Goal: Task Accomplishment & Management: Manage account settings

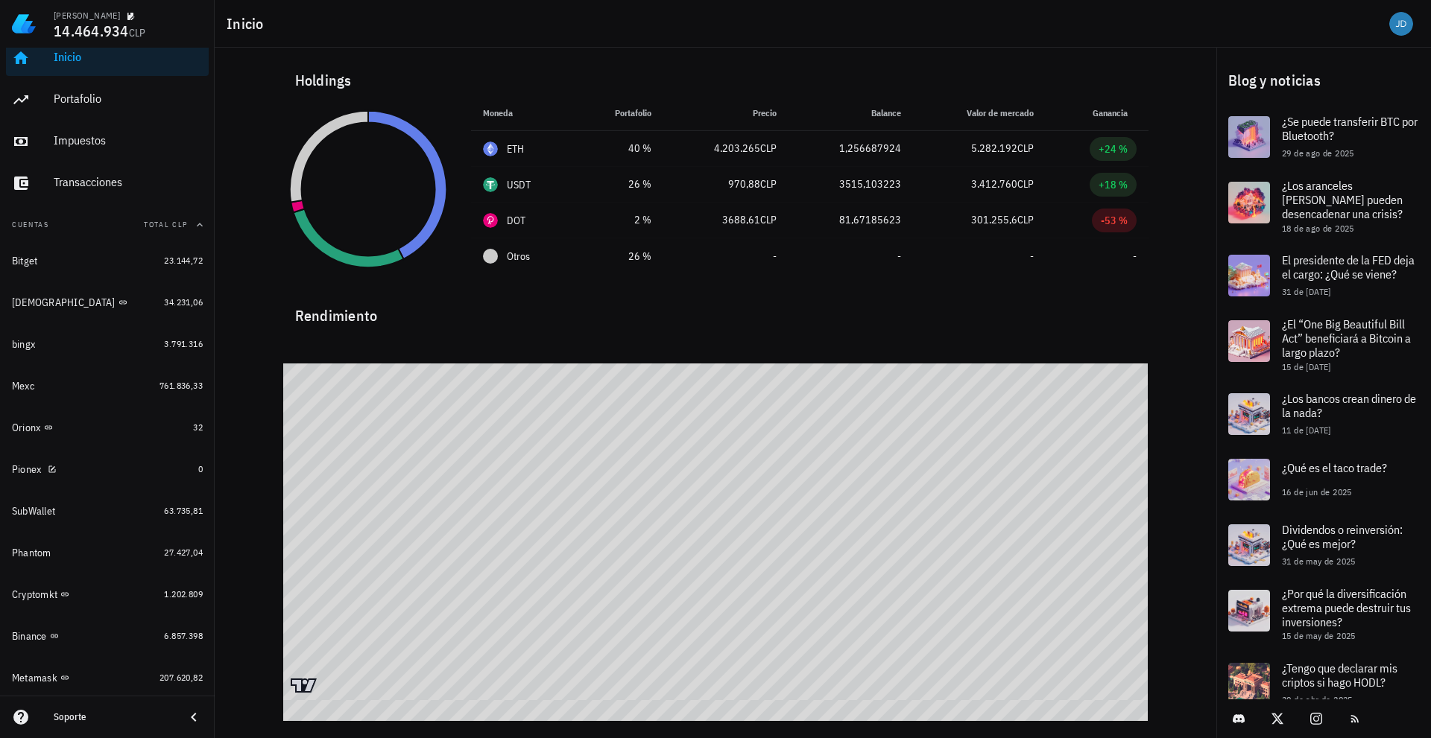
scroll to position [88, 0]
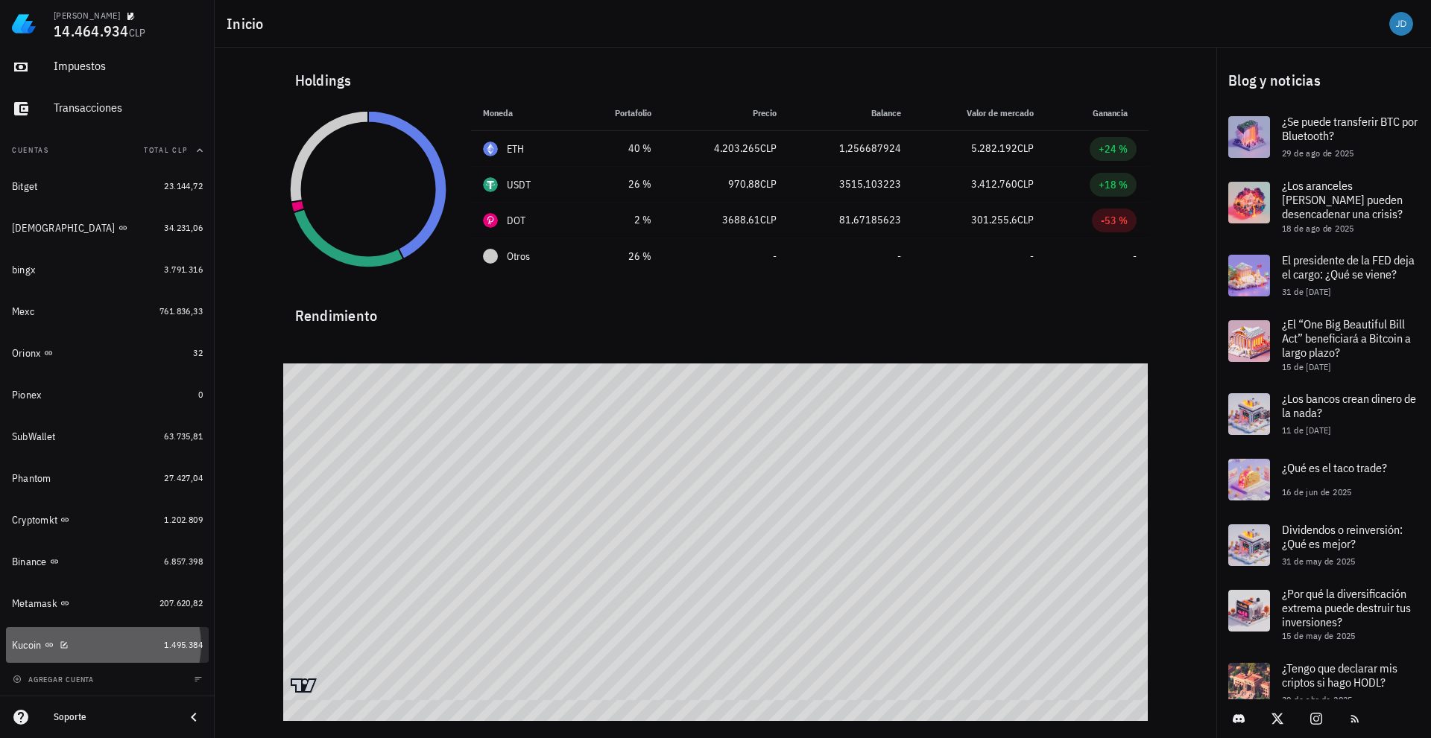
click at [26, 637] on div "Kucoin" at bounding box center [85, 646] width 146 height 32
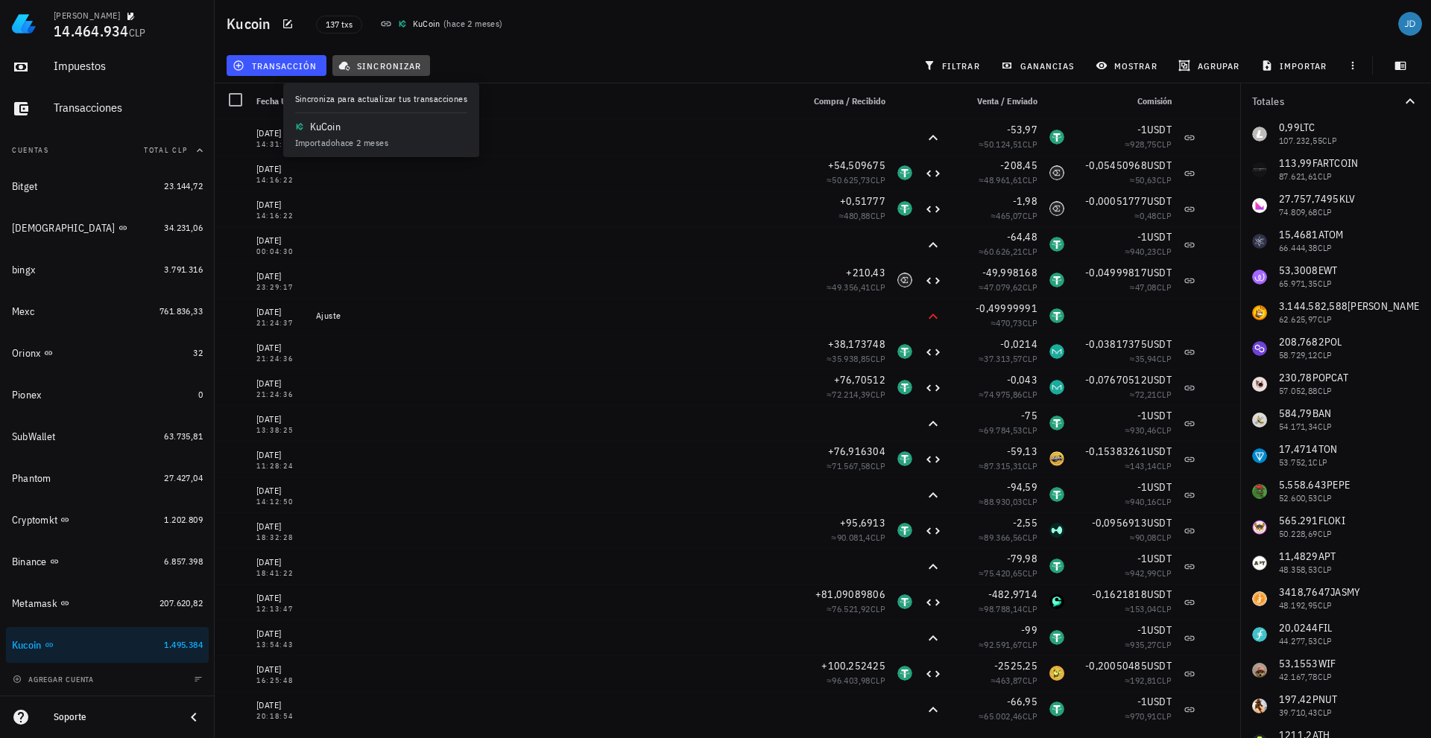
click at [410, 63] on span "sincronizar" at bounding box center [381, 66] width 80 height 12
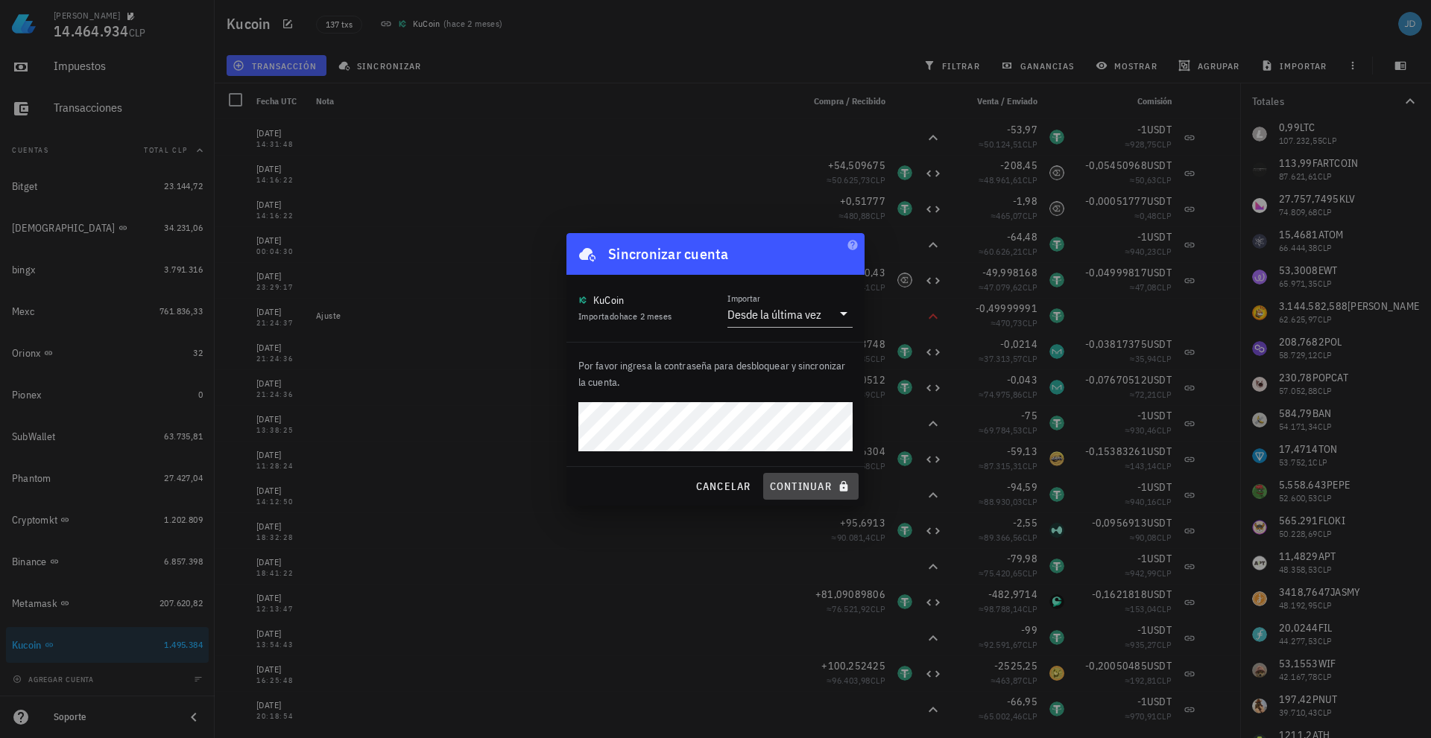
click at [806, 492] on span "continuar" at bounding box center [810, 486] width 83 height 13
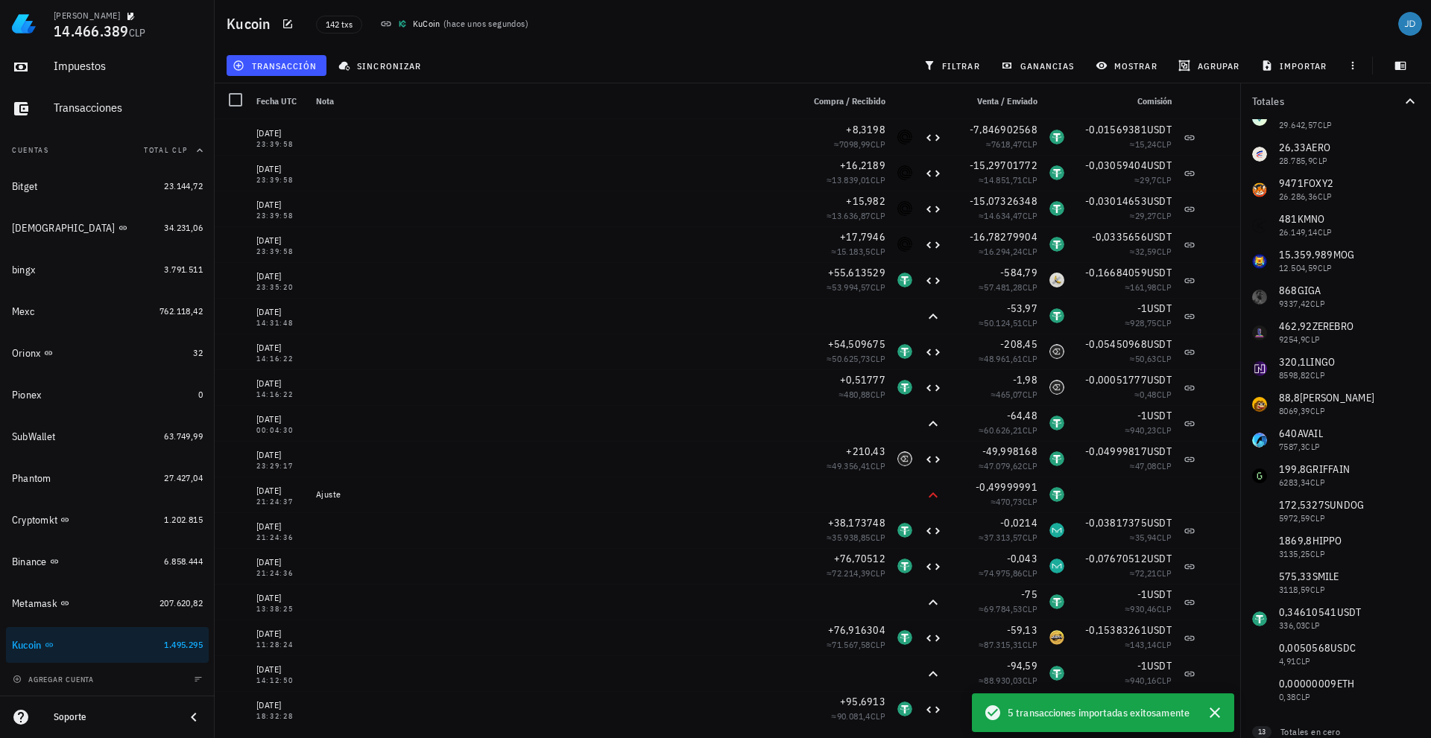
scroll to position [823, 0]
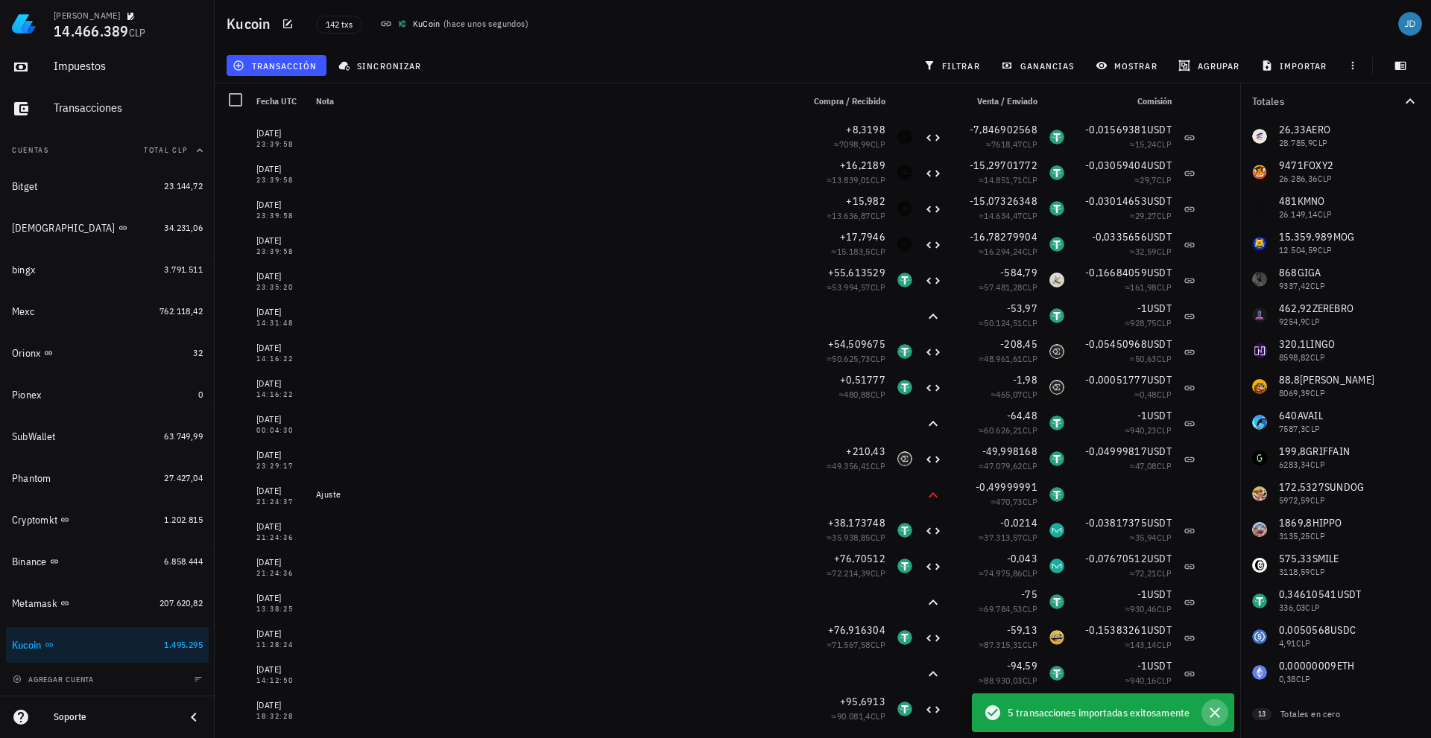
click at [1217, 712] on icon "button" at bounding box center [1215, 713] width 18 height 18
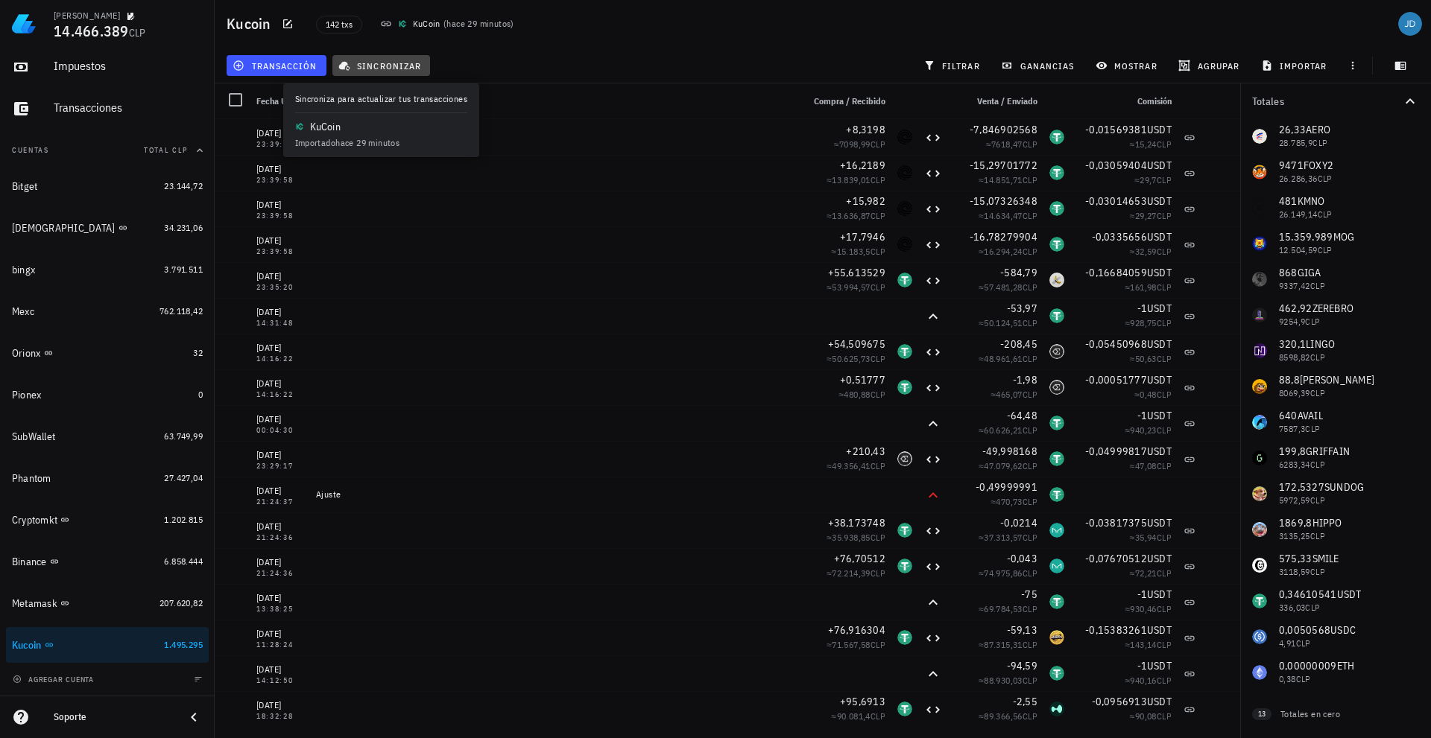
click at [397, 64] on span "sincronizar" at bounding box center [381, 66] width 80 height 12
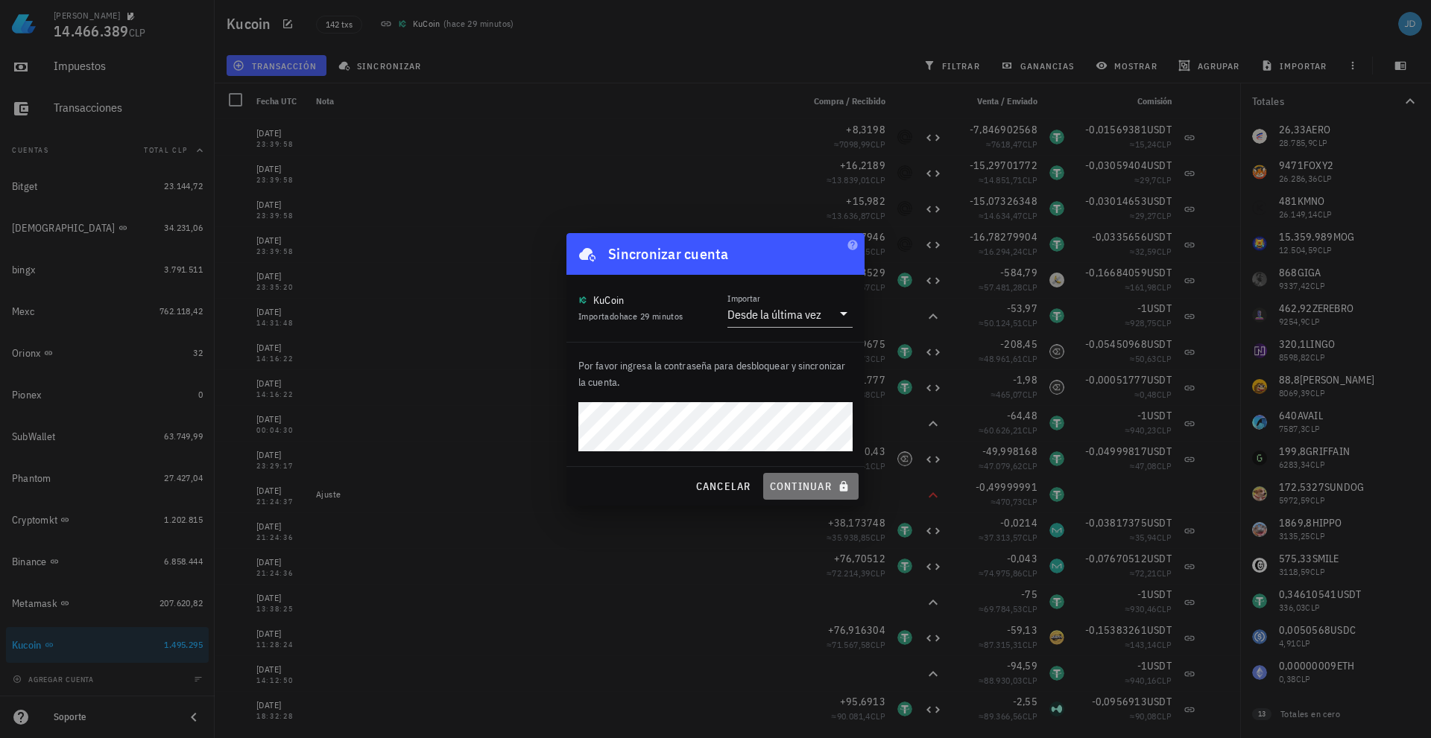
click at [807, 491] on span "continuar" at bounding box center [810, 486] width 83 height 13
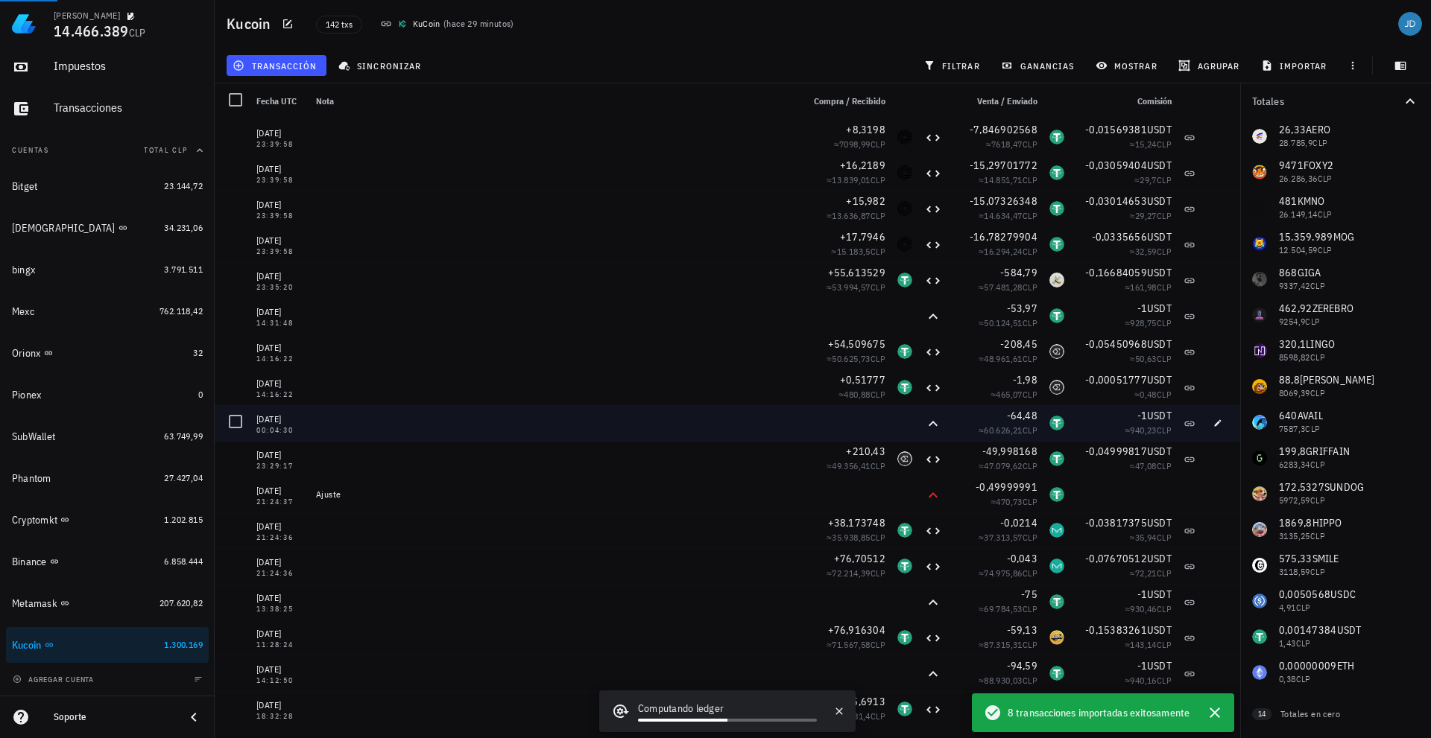
scroll to position [788, 0]
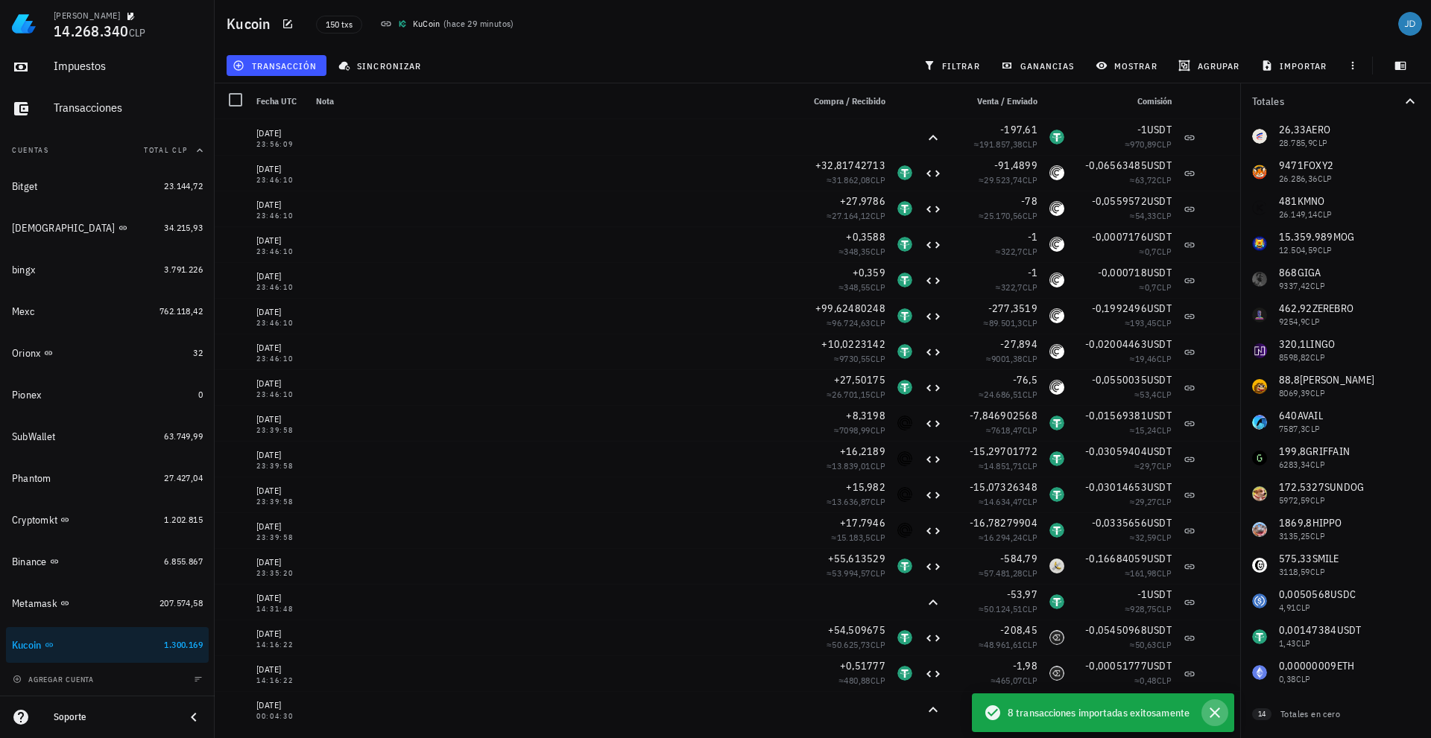
click at [1219, 716] on icon "button" at bounding box center [1215, 713] width 18 height 18
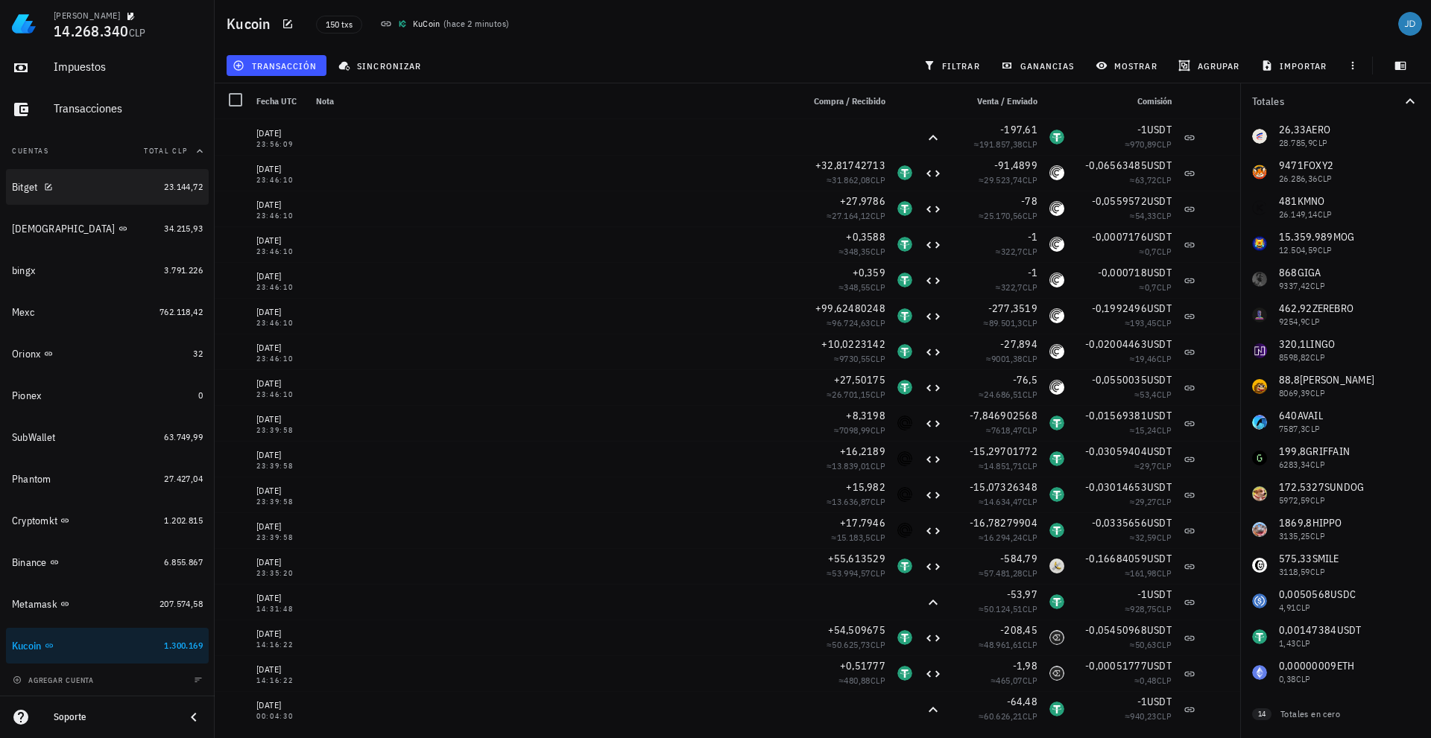
scroll to position [88, 0]
click at [38, 516] on div "Cryptomkt" at bounding box center [34, 520] width 45 height 13
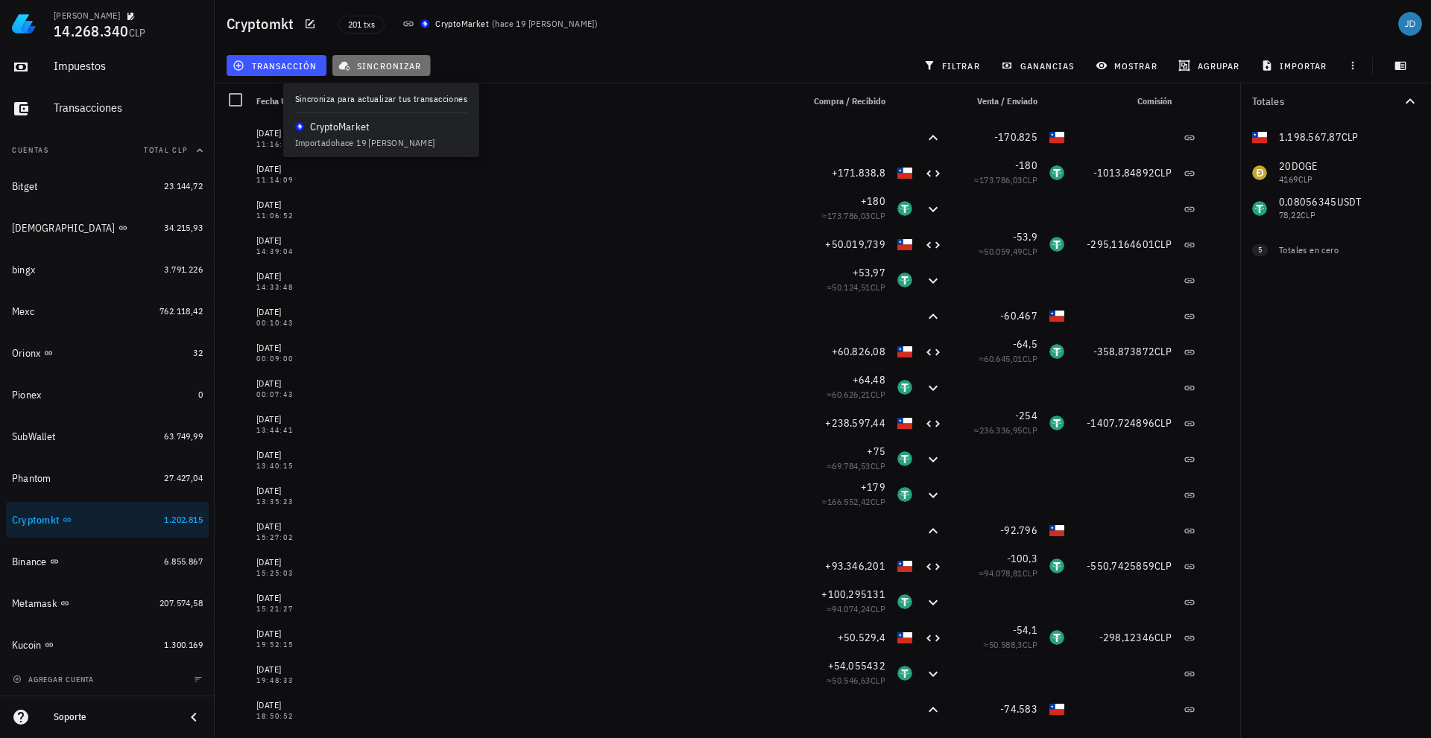
click at [377, 67] on span "sincronizar" at bounding box center [381, 66] width 80 height 12
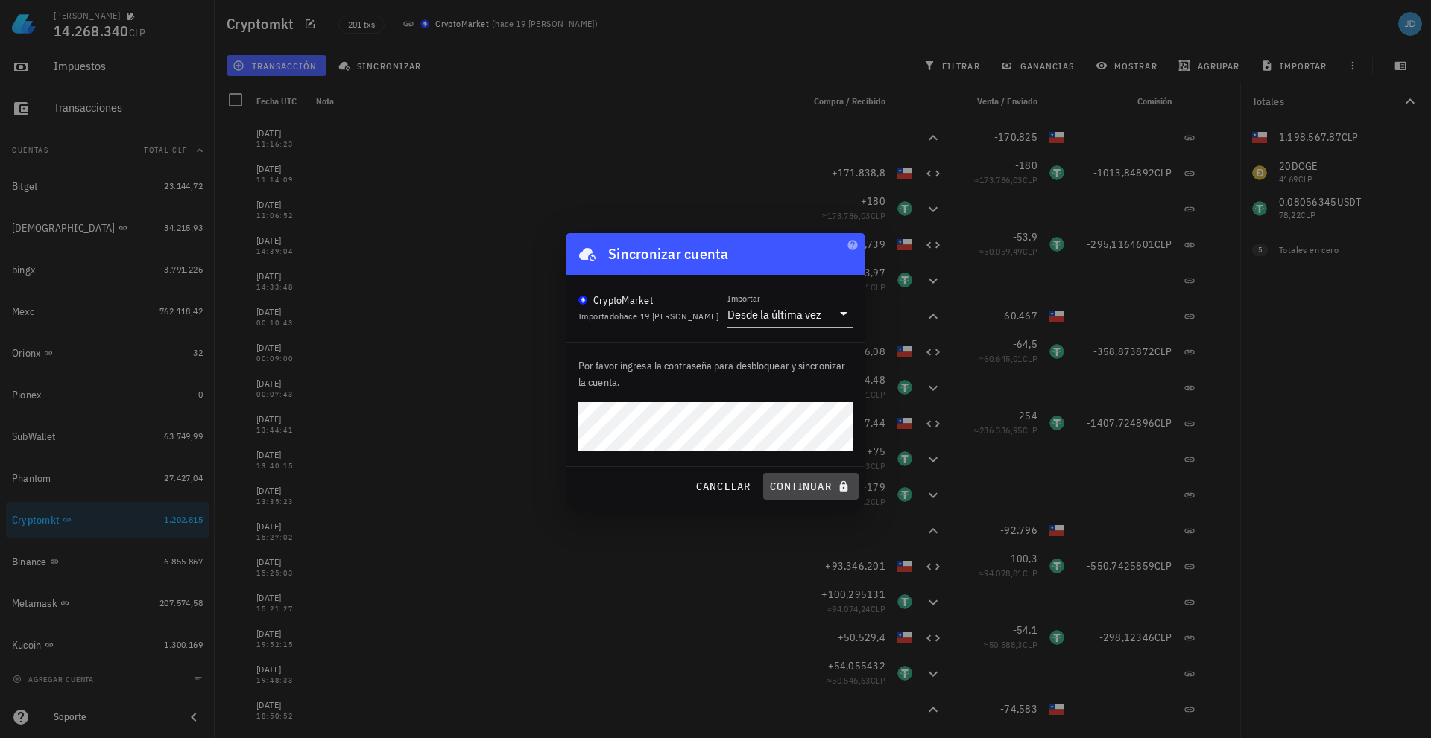
click at [808, 490] on span "continuar" at bounding box center [810, 486] width 83 height 13
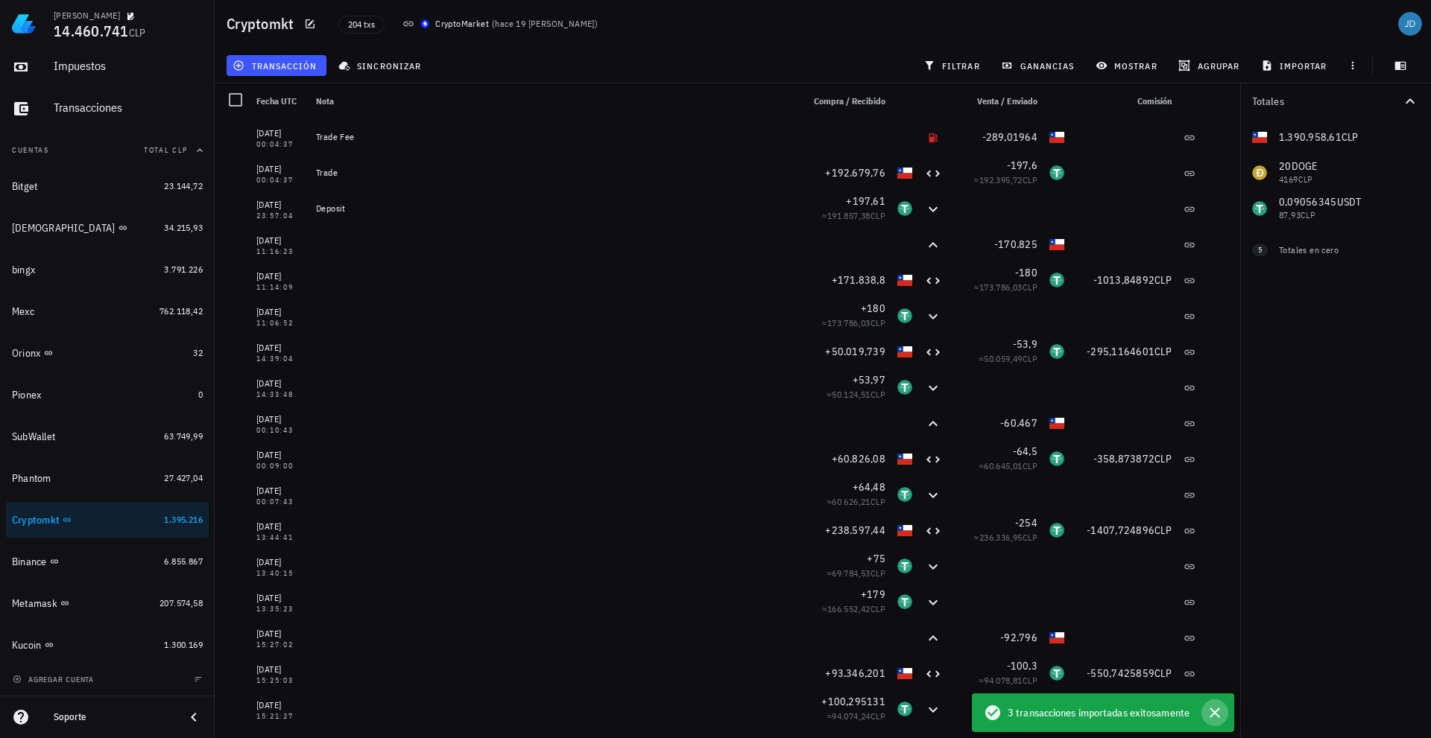
click at [1220, 712] on icon "button" at bounding box center [1215, 713] width 18 height 18
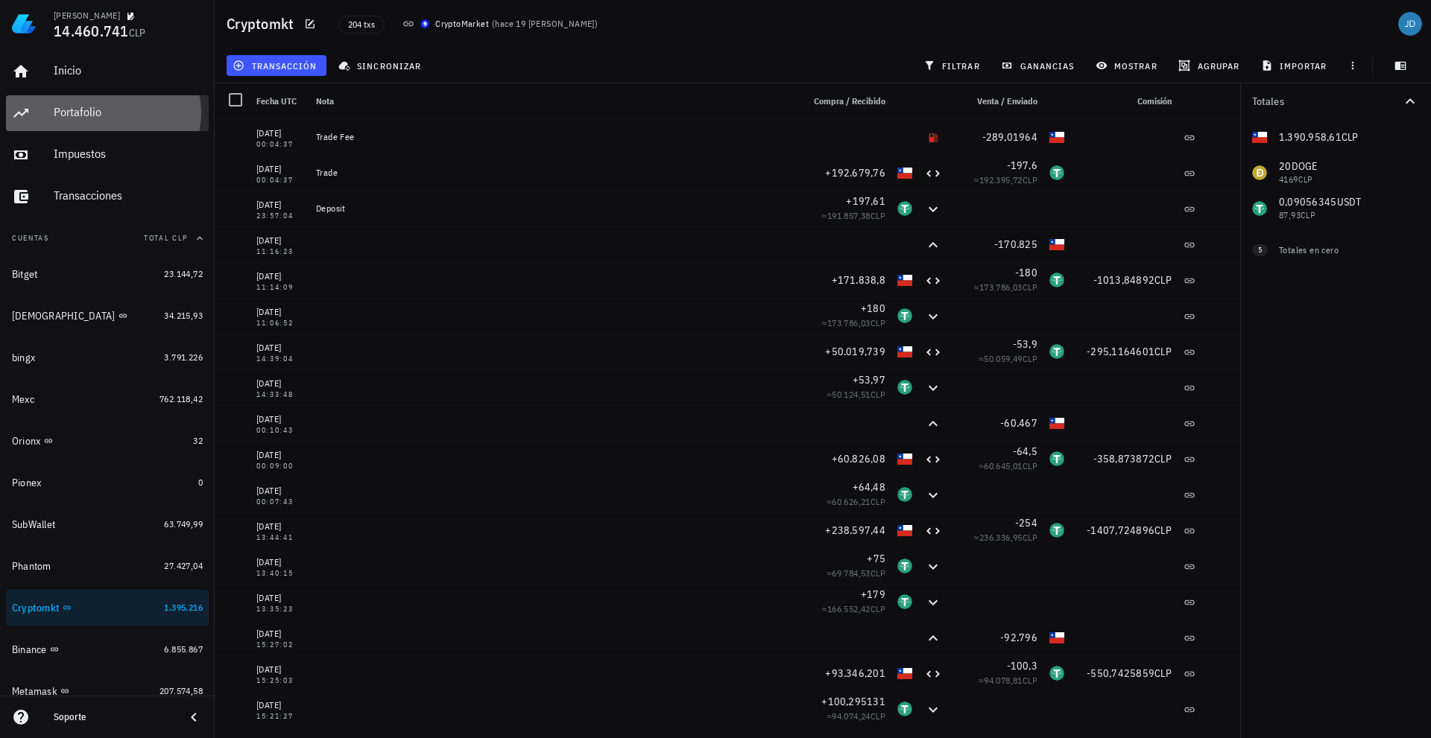
click at [90, 113] on div "Portafolio" at bounding box center [128, 112] width 149 height 14
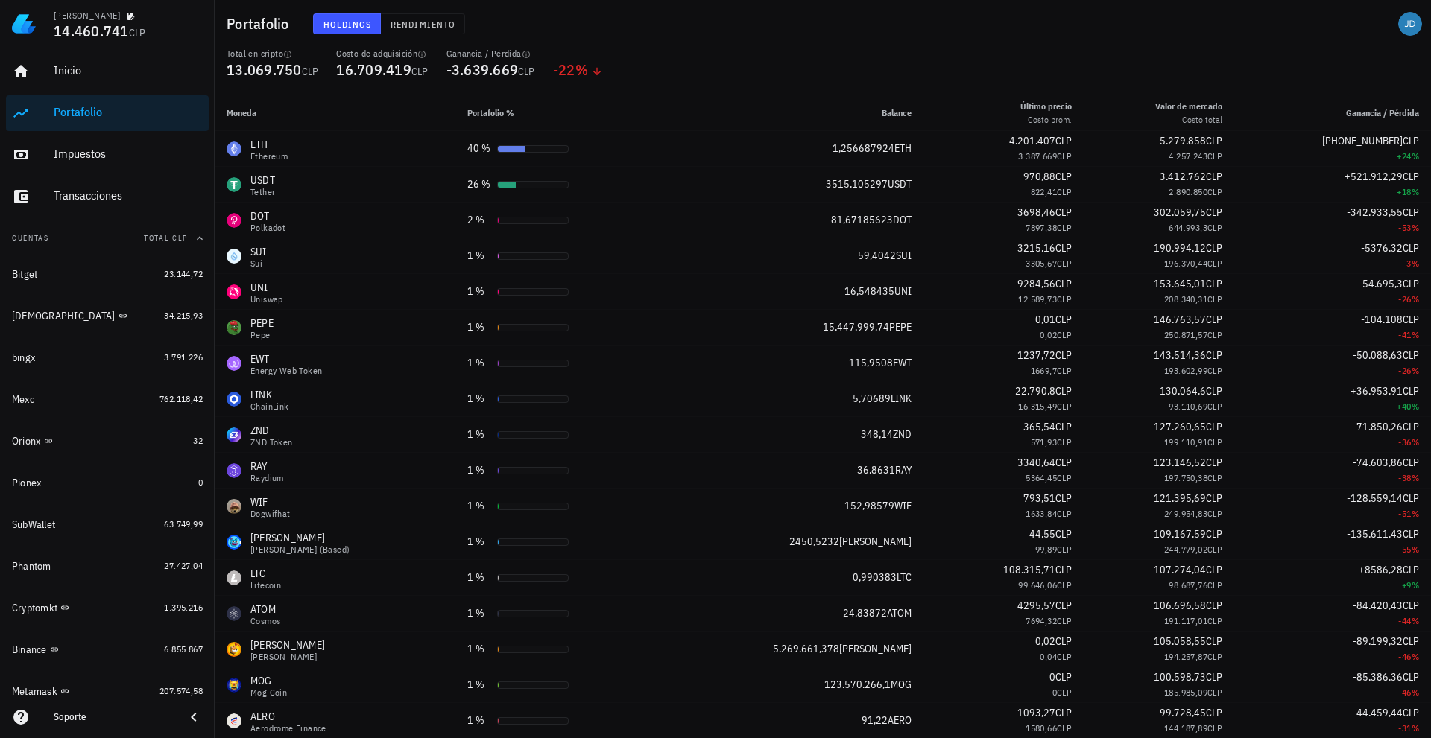
click at [226, 23] on div "Portafolio Holdings Rendimiento" at bounding box center [823, 24] width 1216 height 48
drag, startPoint x: 227, startPoint y: 23, endPoint x: 267, endPoint y: 25, distance: 40.3
click at [267, 25] on h1 "Portafolio" at bounding box center [261, 24] width 69 height 24
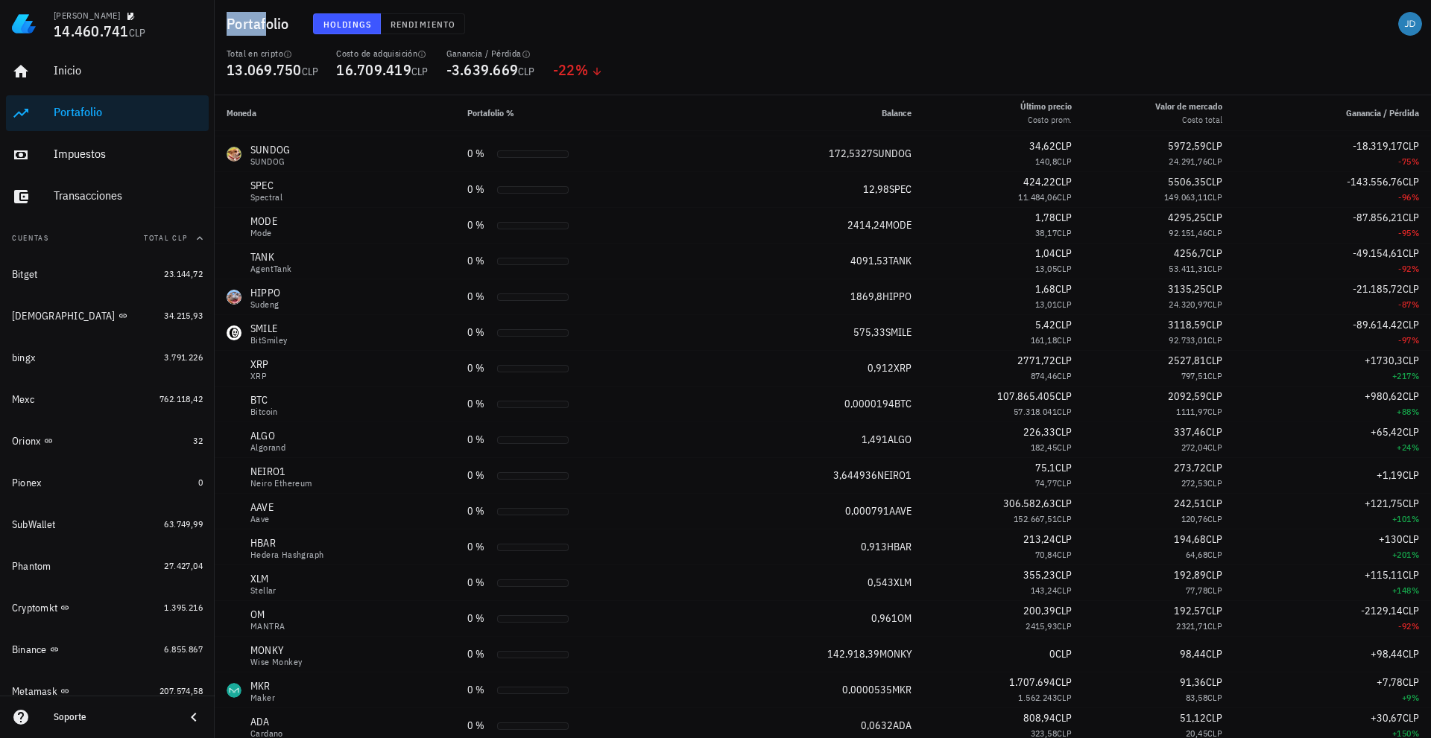
scroll to position [2576, 0]
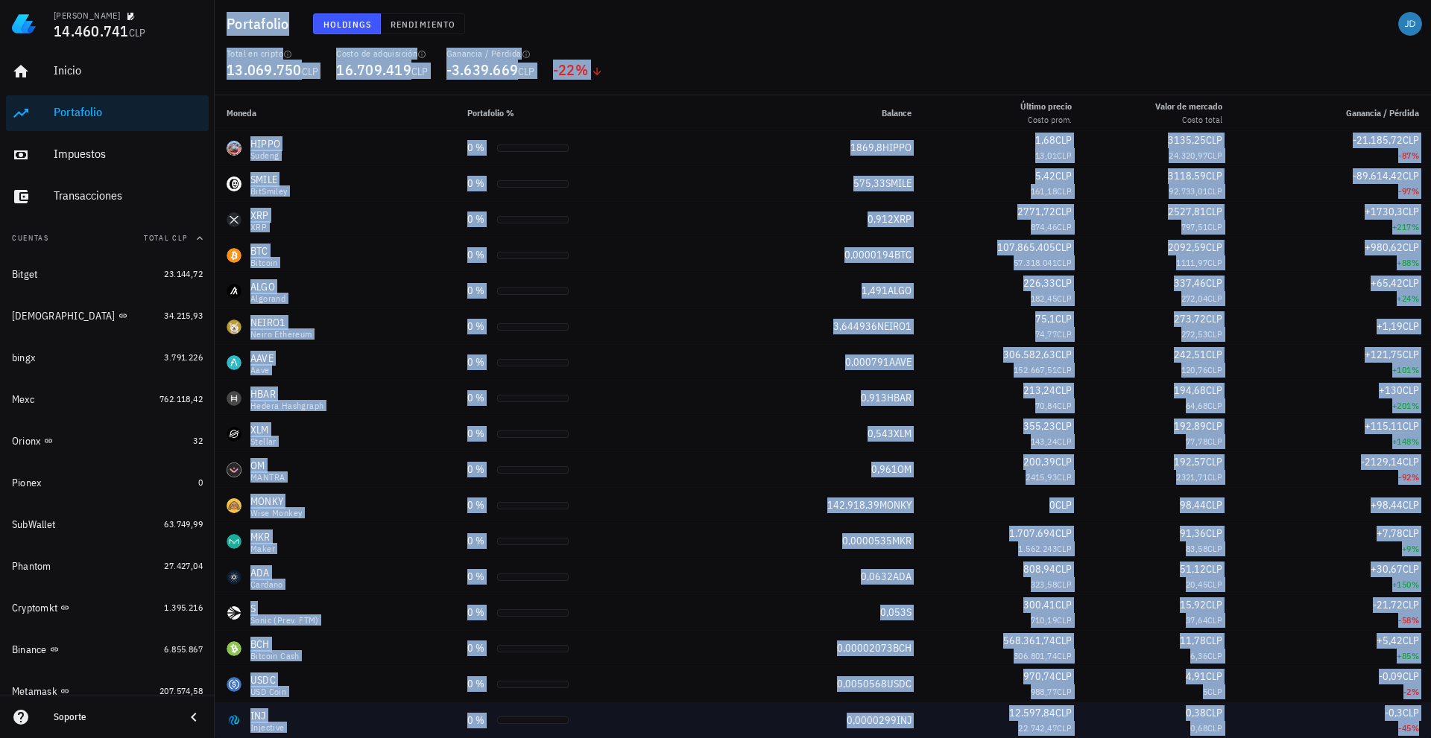
click at [1415, 724] on td "-0,3 CLP -45 %" at bounding box center [1332, 721] width 197 height 36
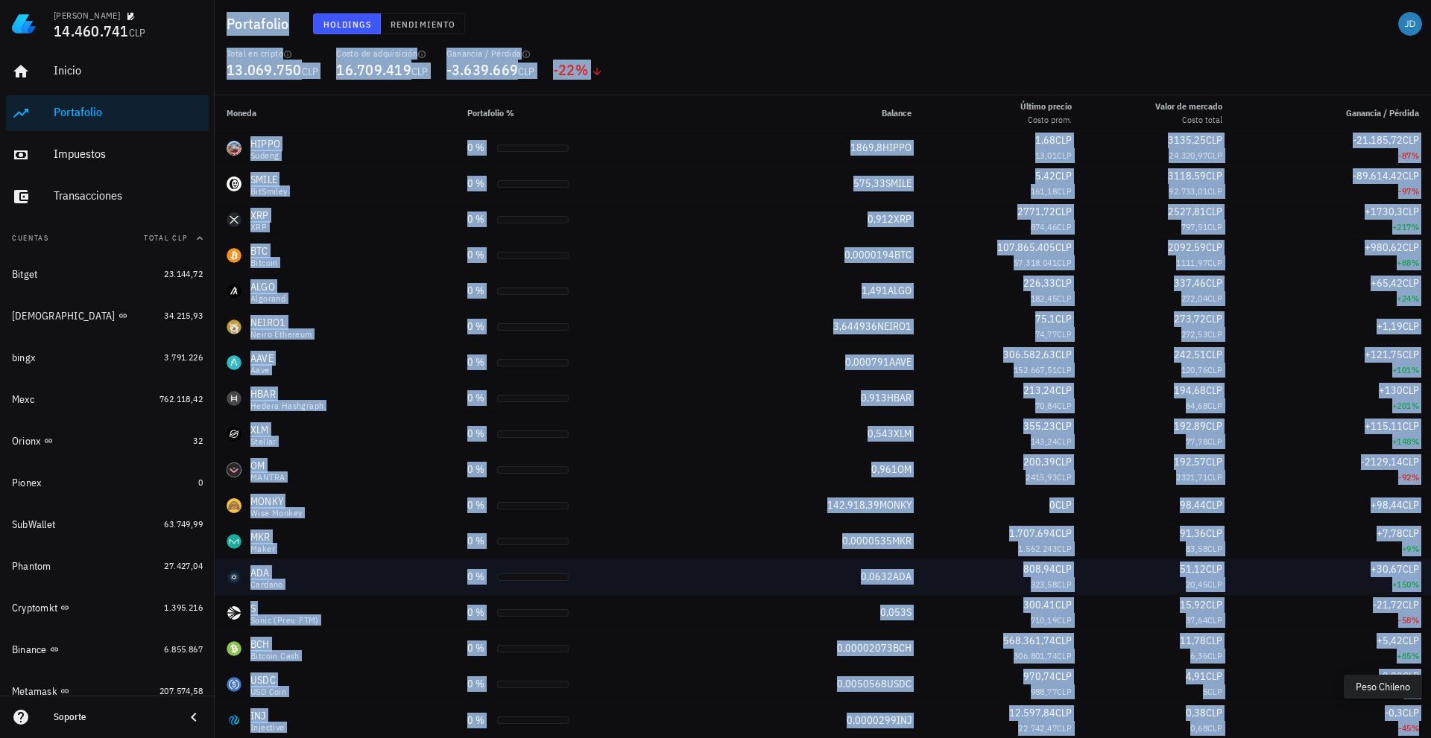
copy div "Portafolio Holdings Rendimiento Total en cripto 13.069.750 CLP Costo de adquisi…"
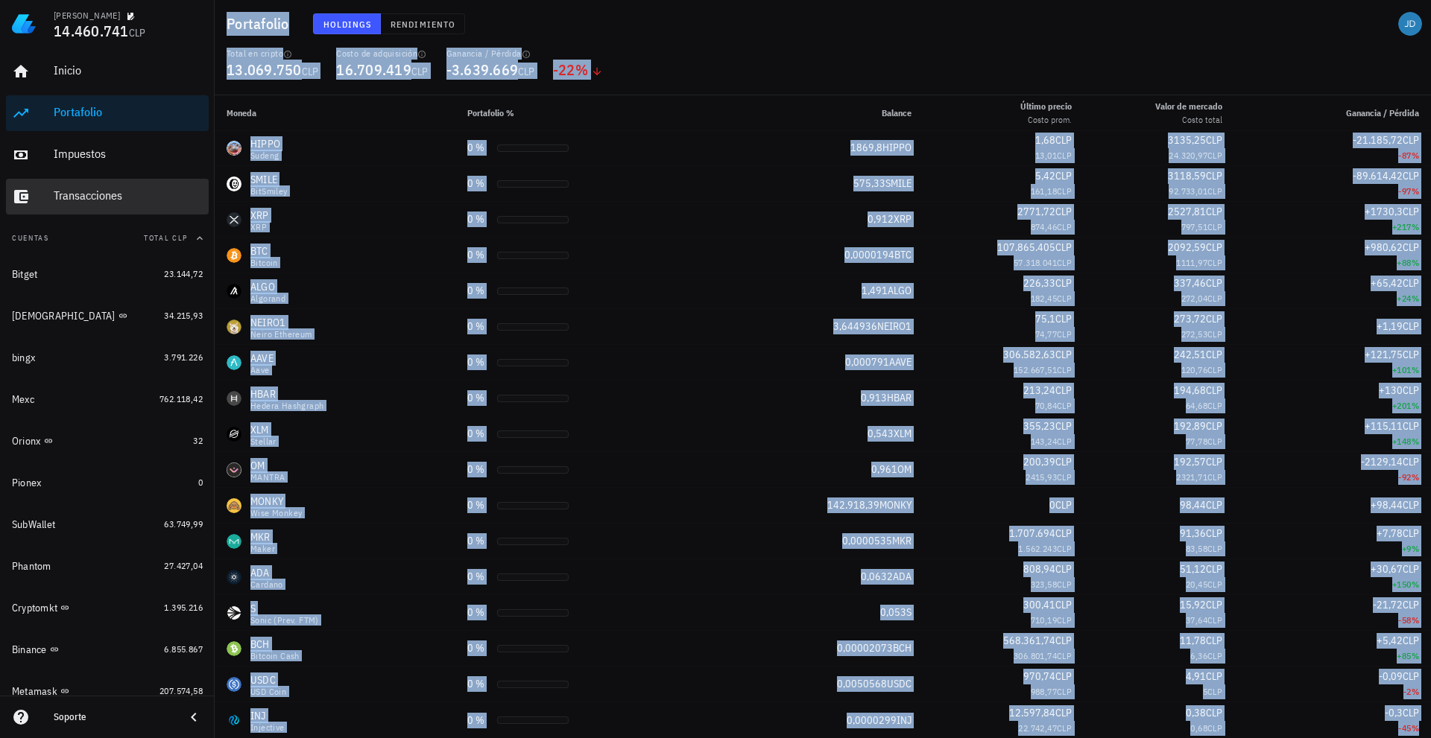
click at [85, 191] on div "Transacciones" at bounding box center [128, 196] width 149 height 14
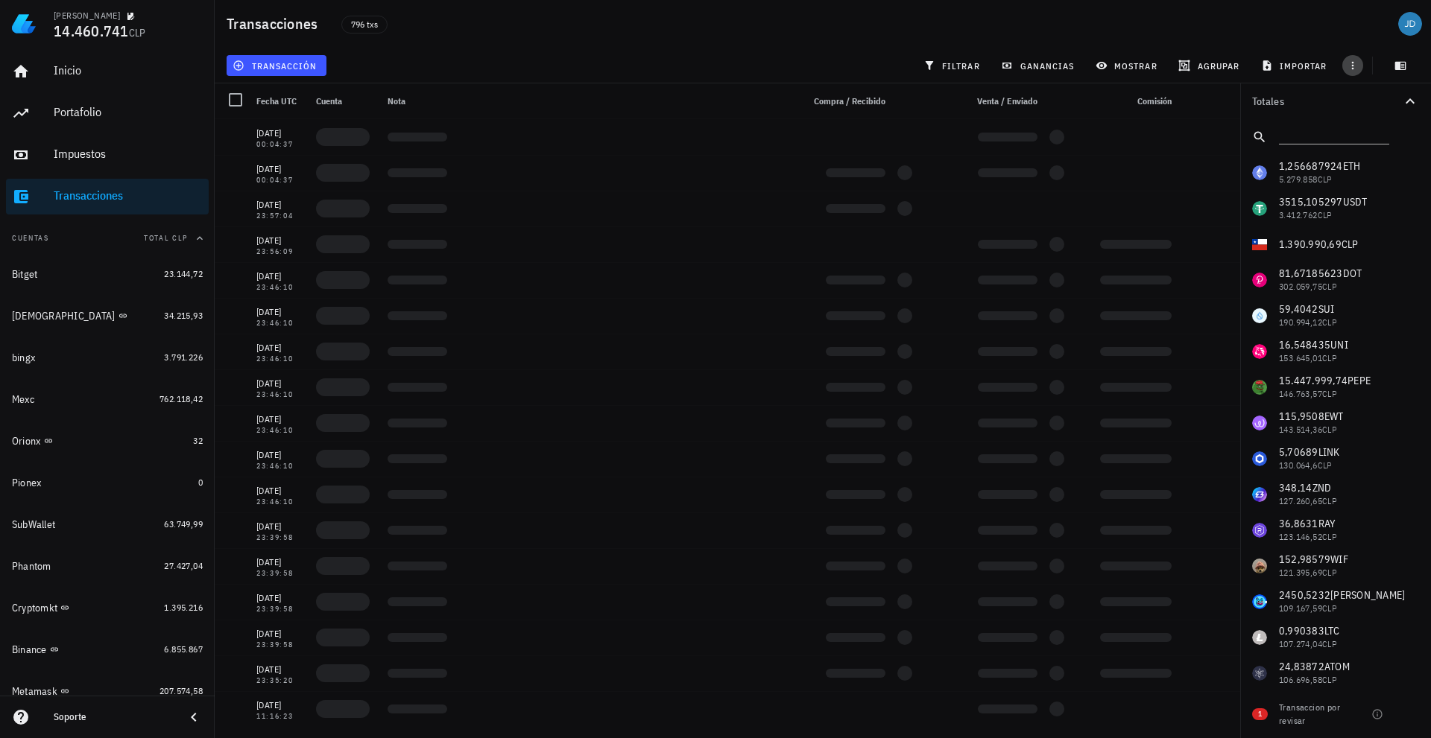
click at [1358, 62] on span "button" at bounding box center [1352, 66] width 21 height 12
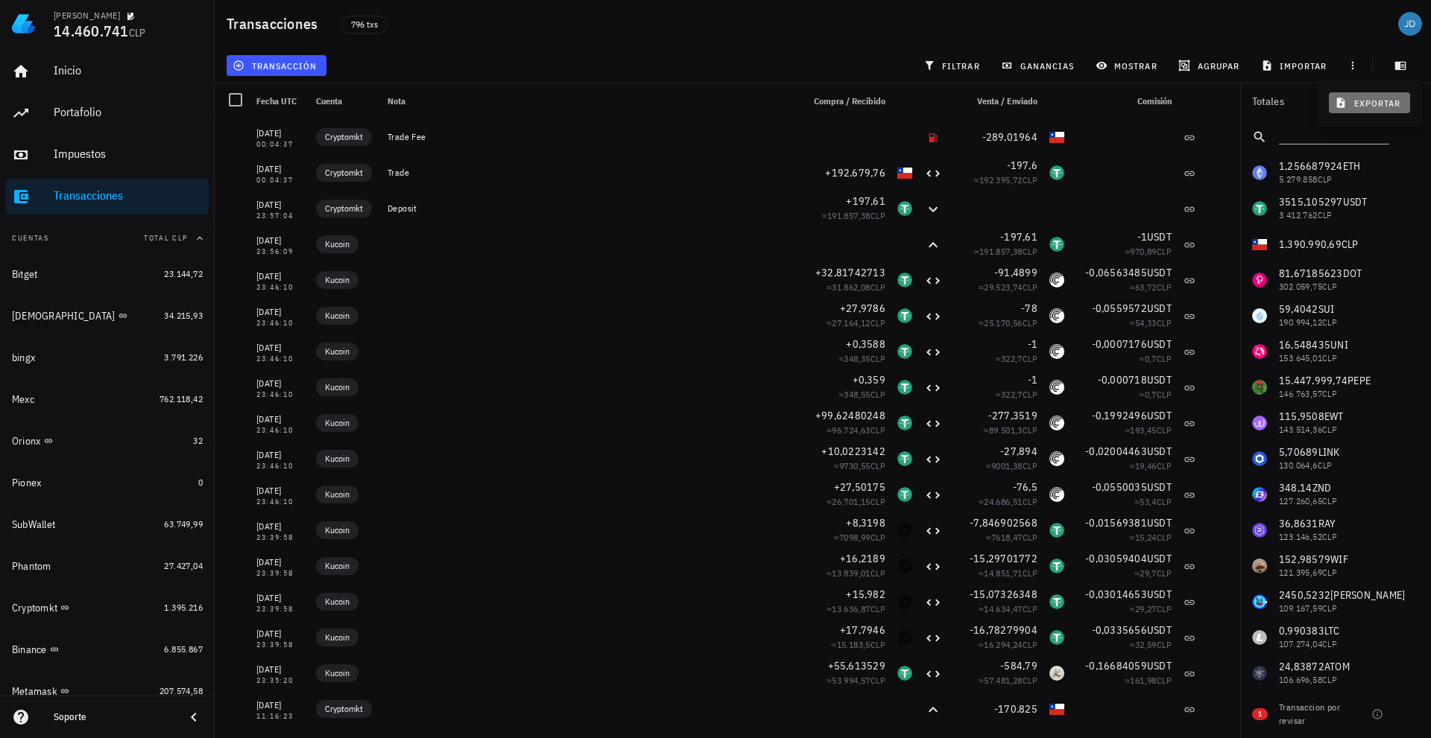
click at [1365, 104] on span "exportar" at bounding box center [1368, 103] width 63 height 12
click at [78, 68] on div "Inicio" at bounding box center [128, 70] width 149 height 14
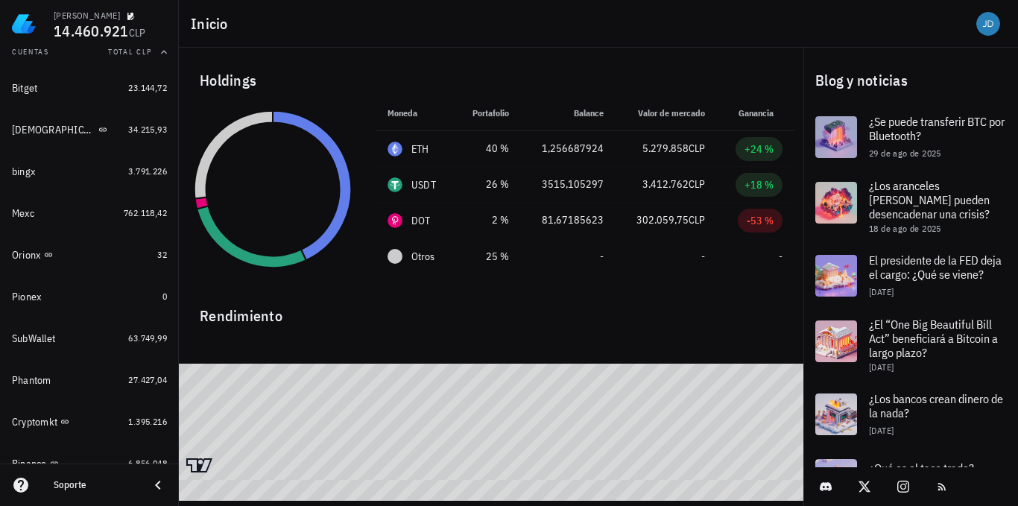
scroll to position [224, 0]
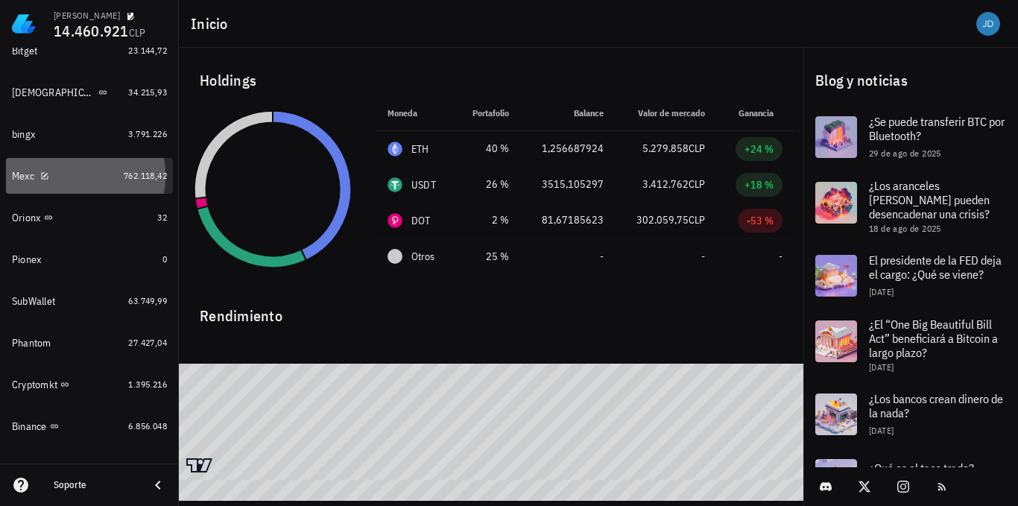
click at [34, 171] on div at bounding box center [41, 175] width 15 height 13
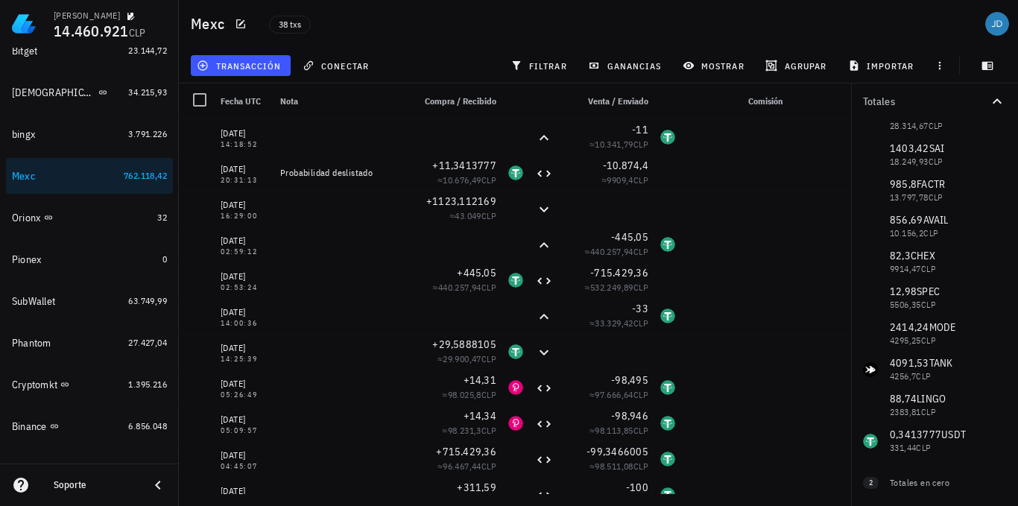
scroll to position [448, 0]
click at [993, 484] on div at bounding box center [996, 481] width 25 height 25
checkbox input "true"
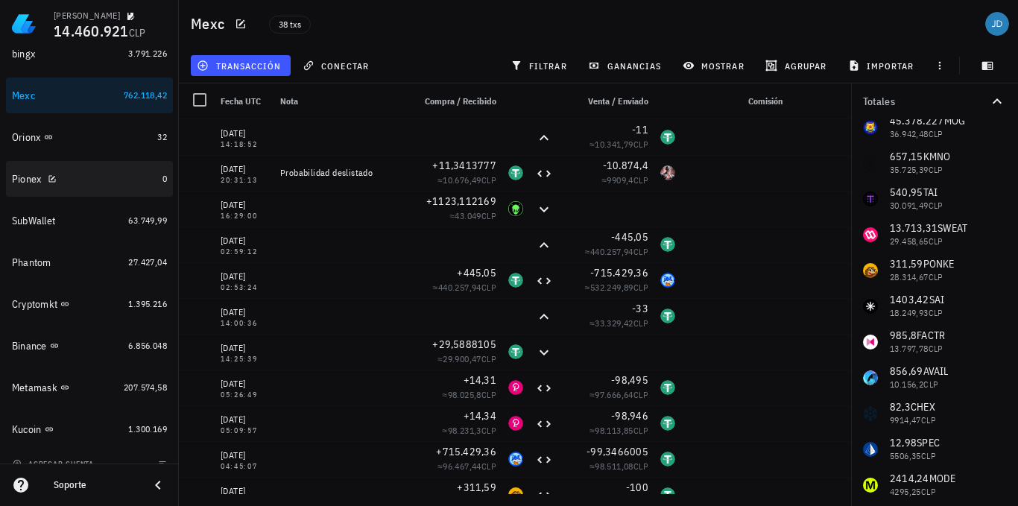
scroll to position [320, 0]
